Goal: Transaction & Acquisition: Purchase product/service

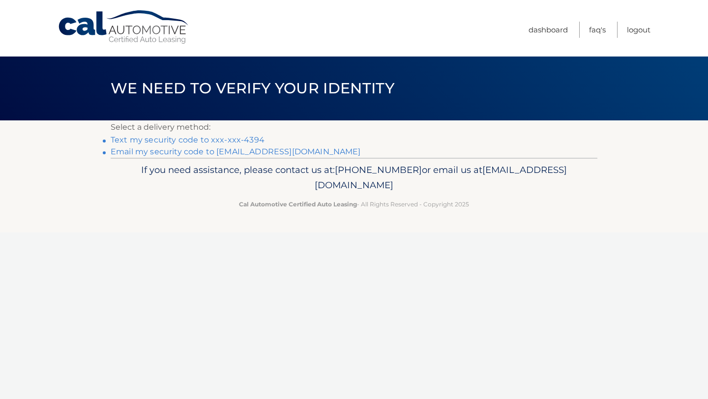
click at [229, 140] on link "Text my security code to xxx-xxx-4394" at bounding box center [188, 139] width 154 height 9
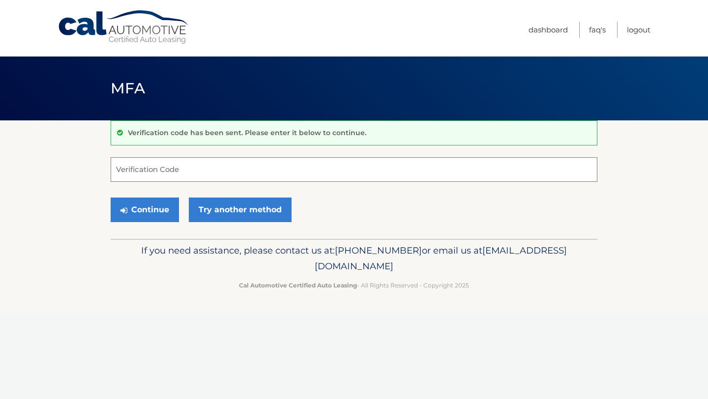
click at [184, 171] on input "Verification Code" at bounding box center [354, 169] width 487 height 25
type input "839713"
click at [167, 214] on button "Continue" at bounding box center [145, 210] width 68 height 25
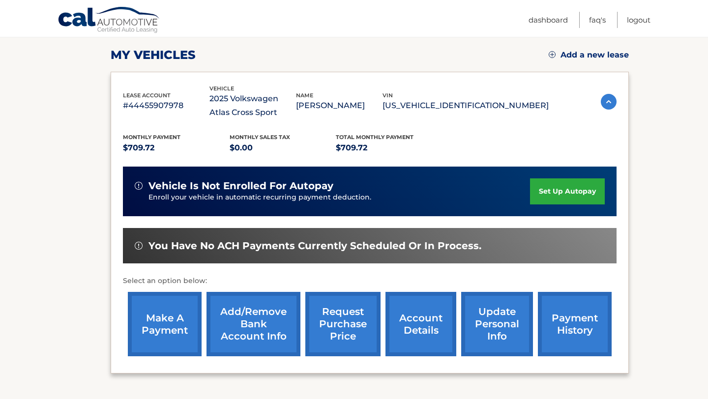
scroll to position [210, 0]
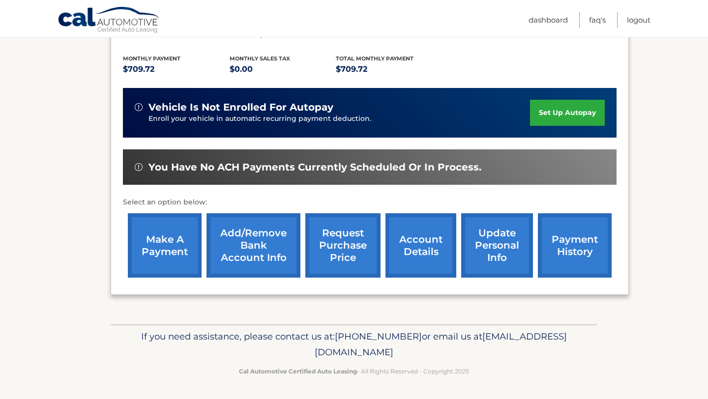
click at [186, 261] on link "make a payment" at bounding box center [165, 245] width 74 height 64
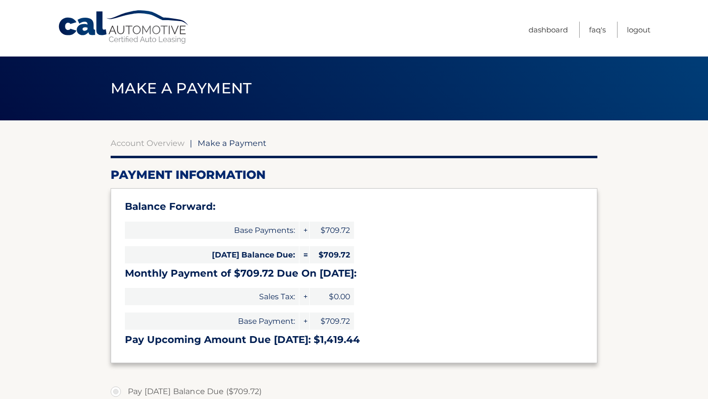
select select "NGFjZTJhYTUtMDM0Yy00ZDg4LWJmYTYtYmM2NzlhMmVkOGFi"
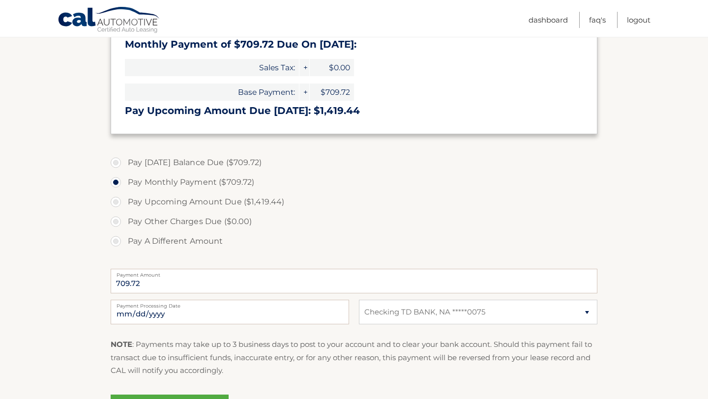
scroll to position [345, 0]
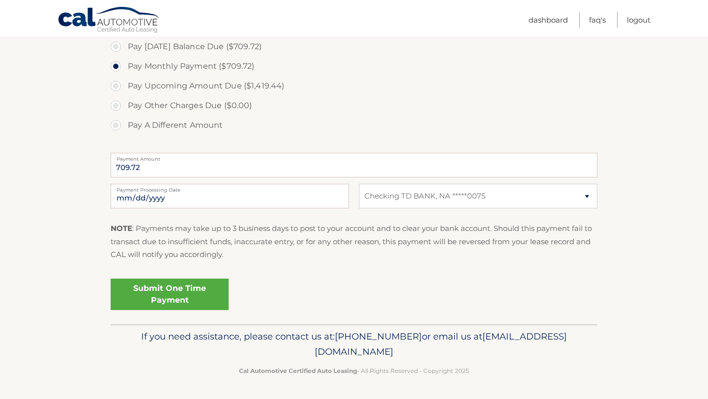
click at [192, 296] on link "Submit One Time Payment" at bounding box center [170, 294] width 118 height 31
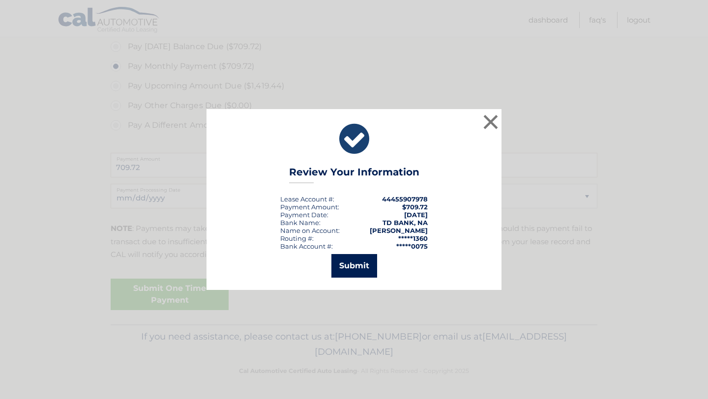
click at [355, 269] on button "Submit" at bounding box center [354, 266] width 46 height 24
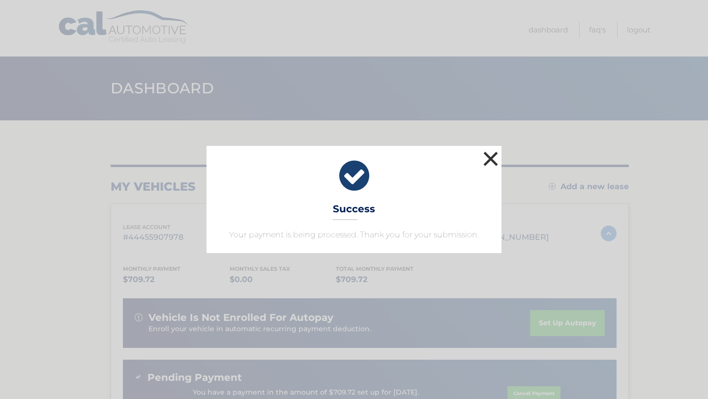
click at [490, 163] on button "×" at bounding box center [491, 159] width 20 height 20
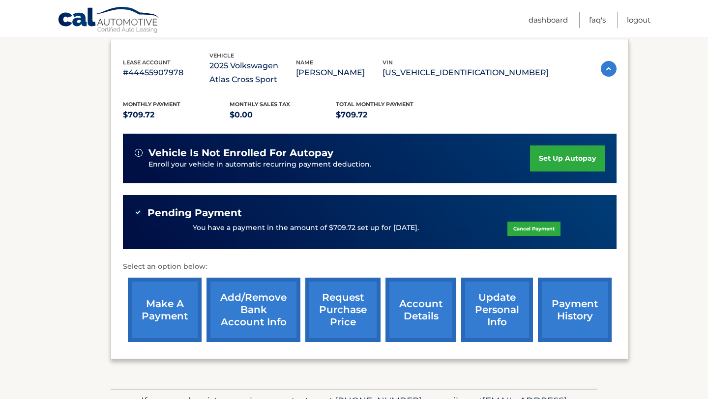
scroll to position [229, 0]
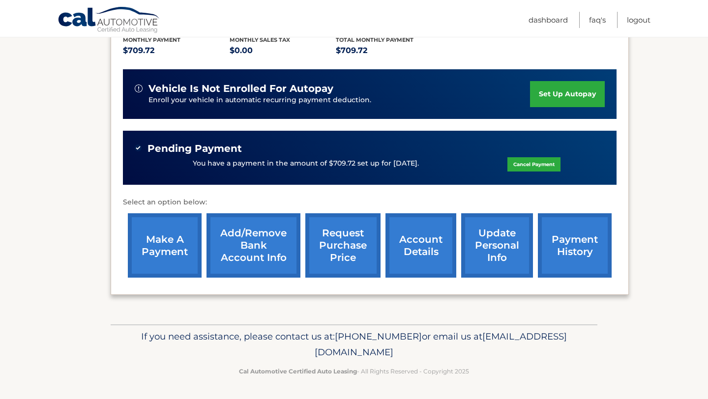
click at [166, 247] on link "make a payment" at bounding box center [165, 245] width 74 height 64
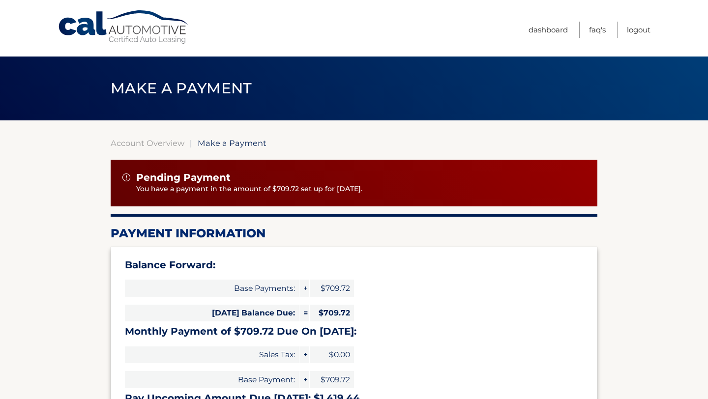
select select "NGFjZTJhYTUtMDM0Yy00ZDg4LWJmYTYtYmM2NzlhMmVkOGFi"
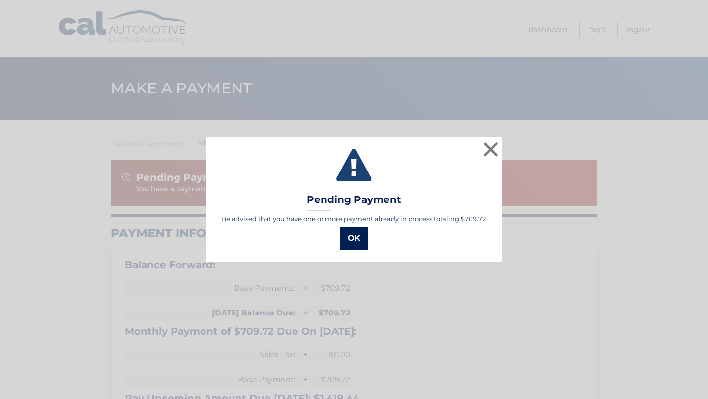
click at [356, 235] on button "OK" at bounding box center [354, 239] width 29 height 24
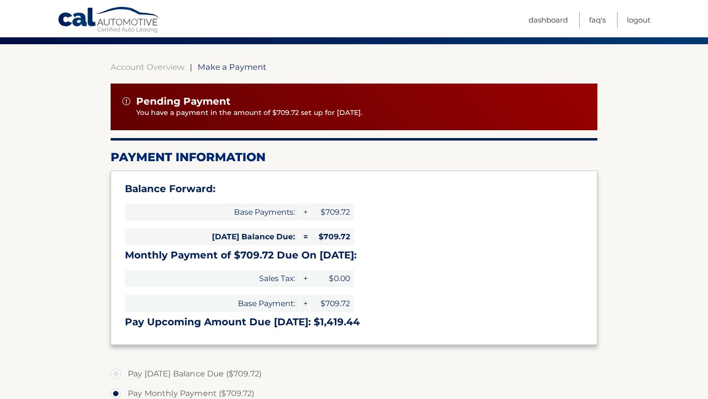
scroll to position [61, 0]
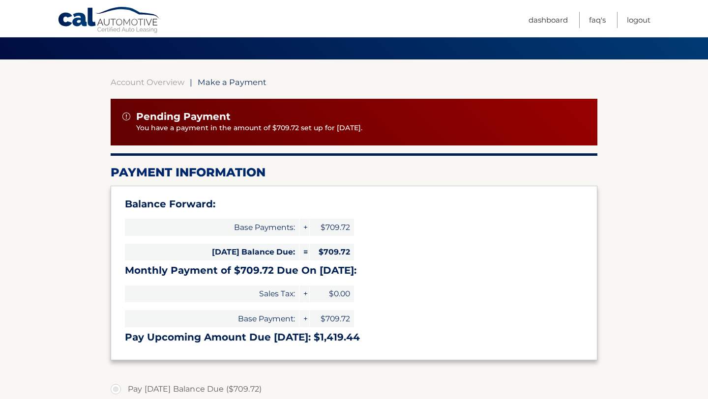
click at [339, 133] on div "Pending Payment You have a payment in the amount of $709.72 set up for 10/14/20…" at bounding box center [354, 122] width 487 height 47
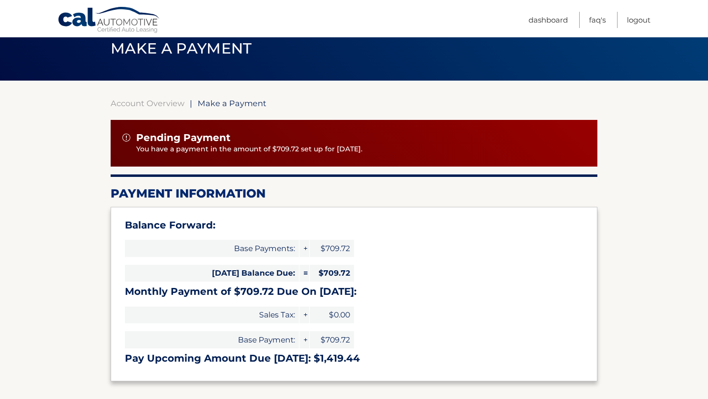
scroll to position [0, 0]
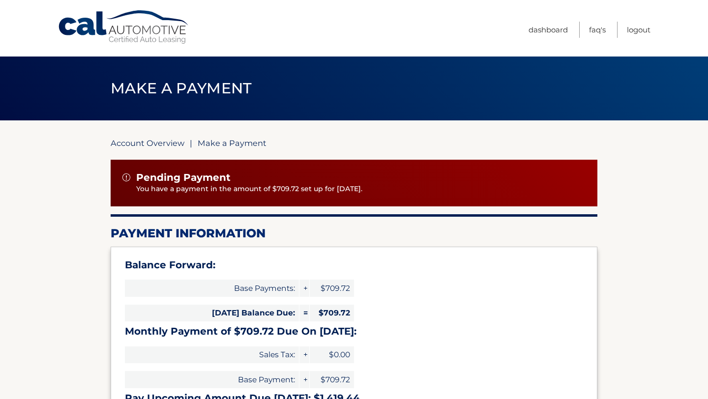
click at [141, 139] on link "Account Overview" at bounding box center [148, 143] width 74 height 10
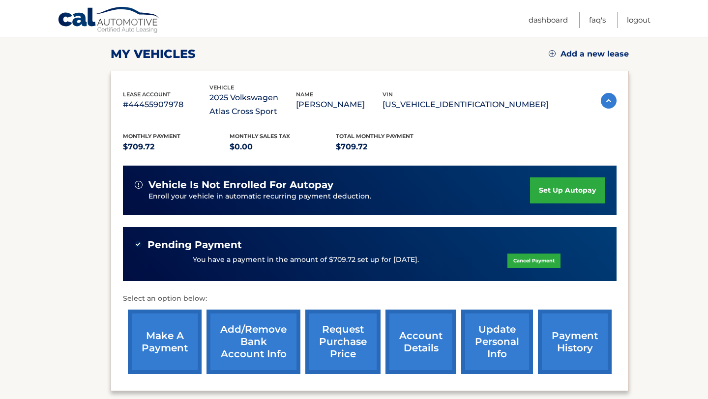
scroll to position [179, 0]
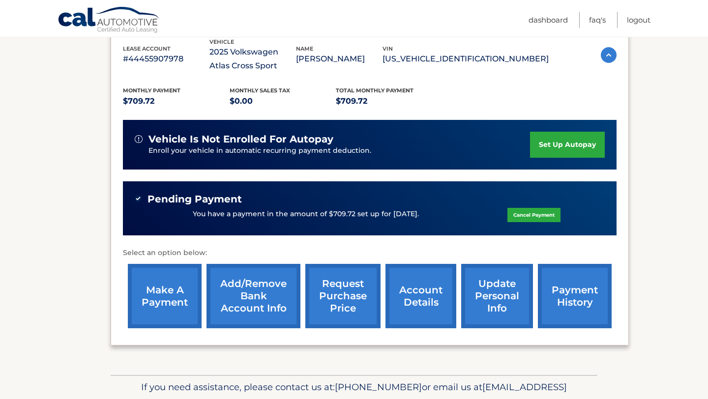
click at [555, 298] on link "payment history" at bounding box center [575, 296] width 74 height 64
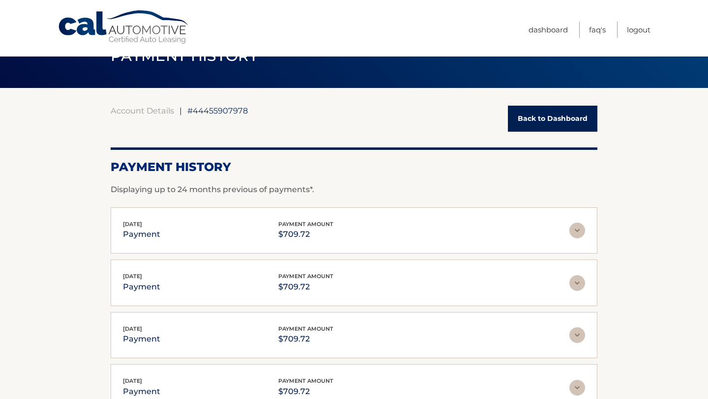
scroll to position [28, 0]
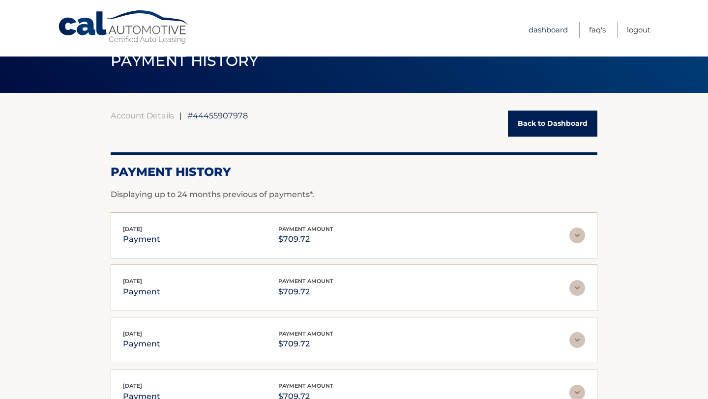
click at [541, 30] on link "Dashboard" at bounding box center [548, 30] width 39 height 16
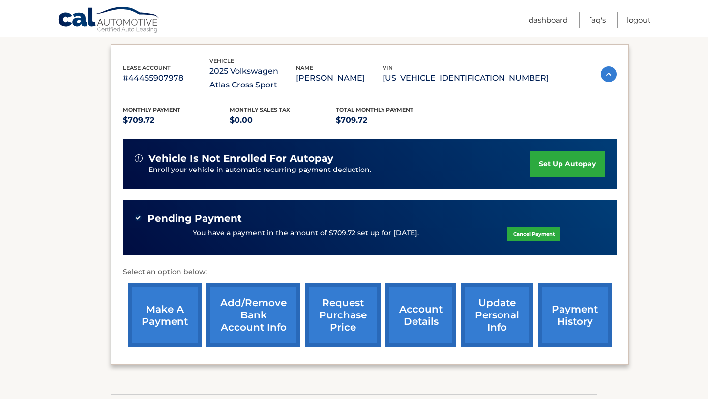
scroll to position [225, 0]
